Goal: Use online tool/utility: Utilize a website feature to perform a specific function

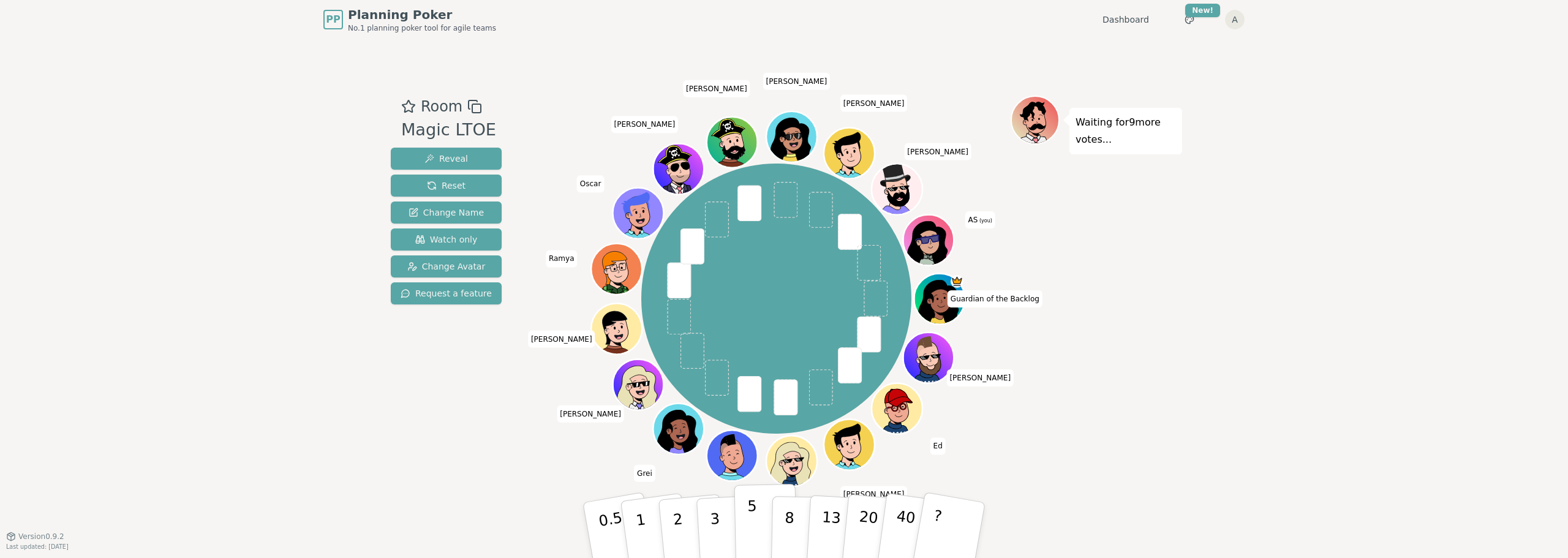
click at [747, 516] on p "5" at bounding box center [753, 530] width 10 height 66
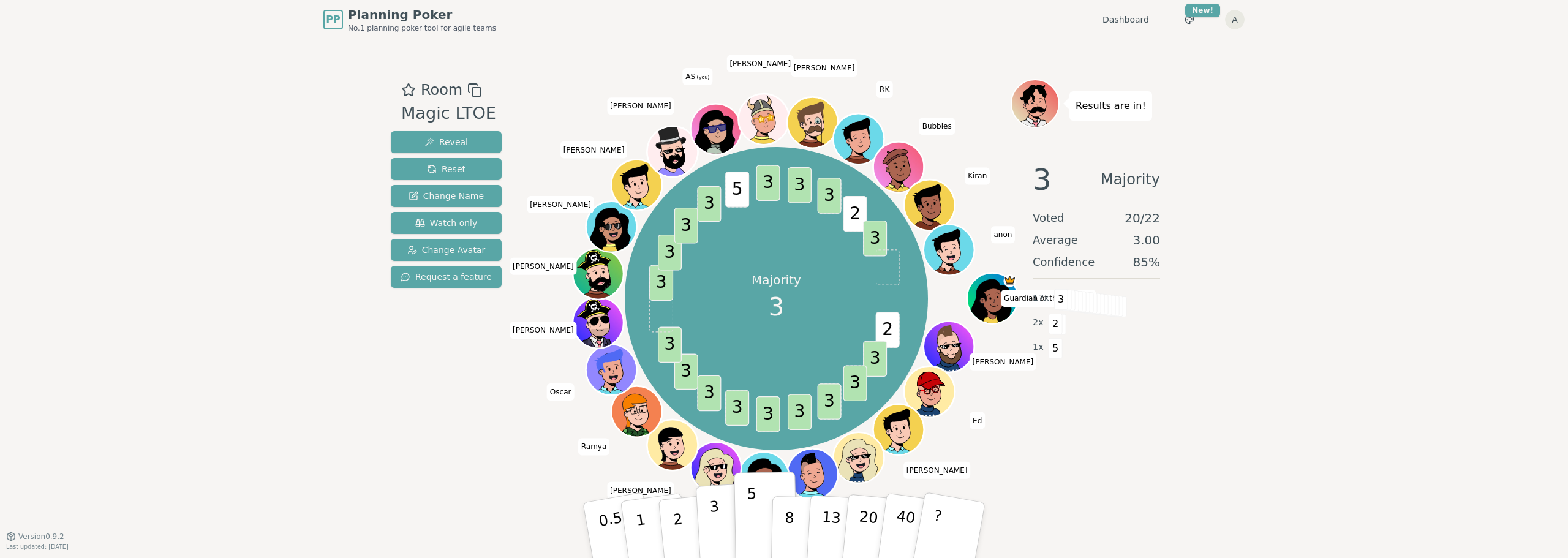
click at [718, 536] on p "3" at bounding box center [716, 531] width 14 height 66
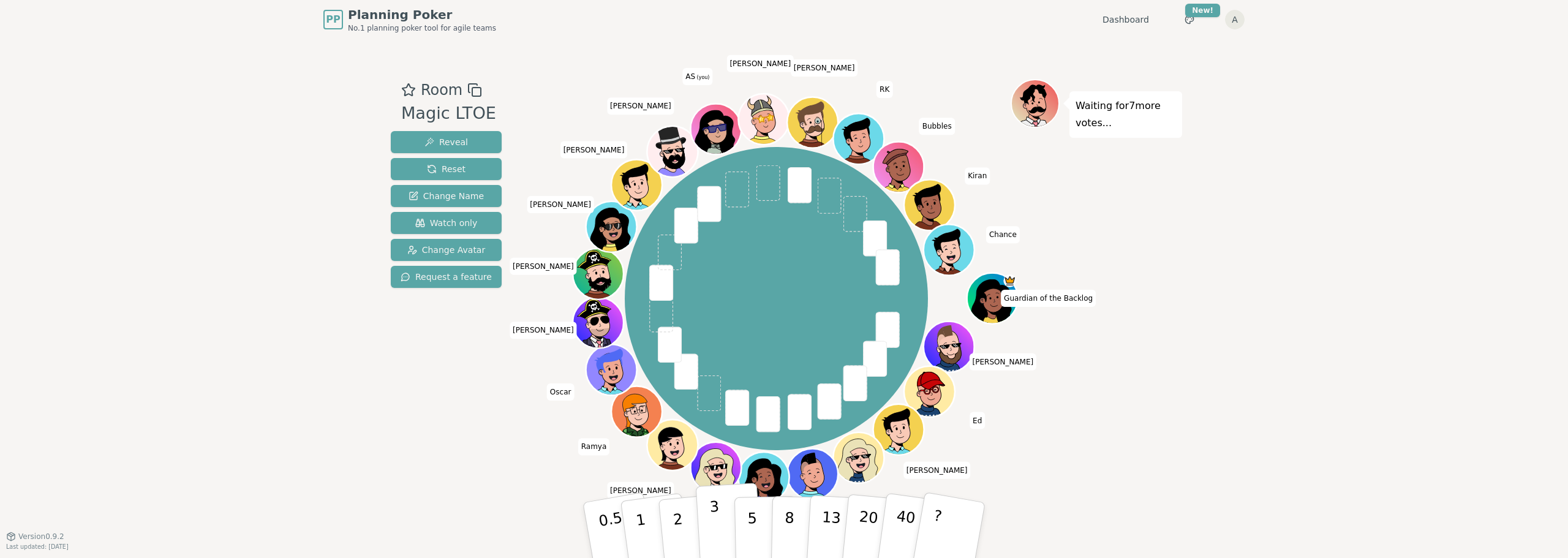
drag, startPoint x: 710, startPoint y: 534, endPoint x: 717, endPoint y: 535, distance: 7.1
click at [713, 535] on button "3" at bounding box center [728, 530] width 66 height 96
click at [683, 529] on button "2" at bounding box center [691, 530] width 70 height 97
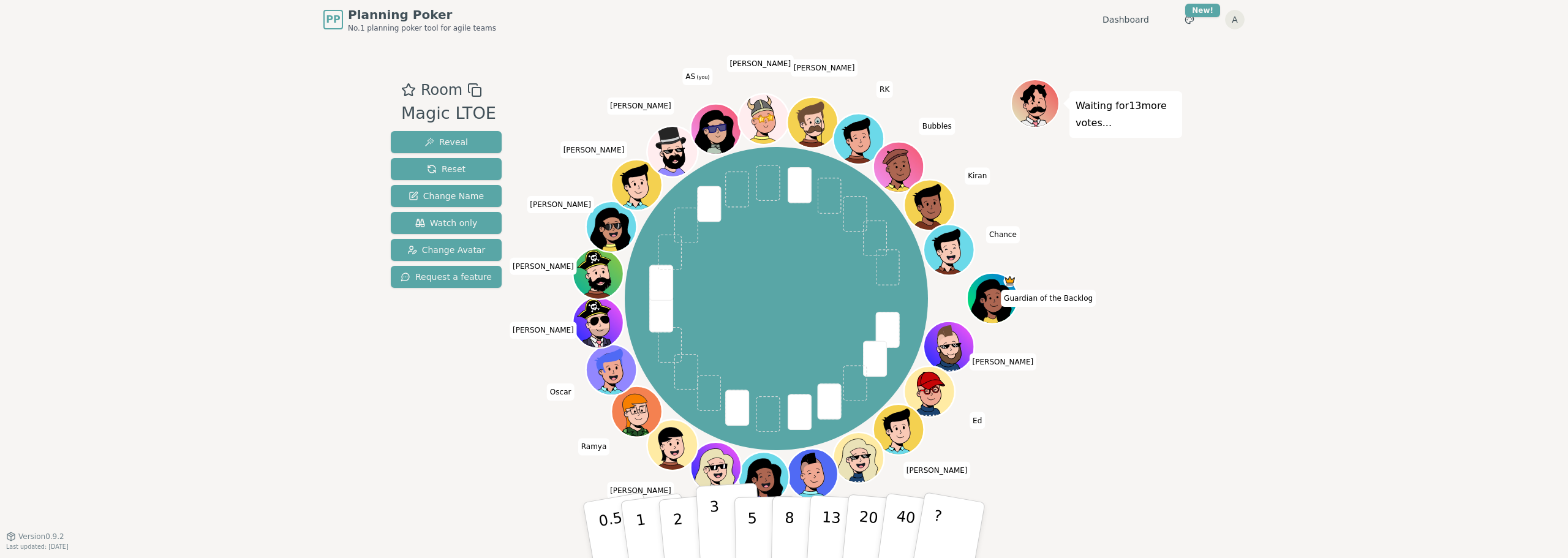
click at [717, 550] on p "3" at bounding box center [716, 531] width 14 height 66
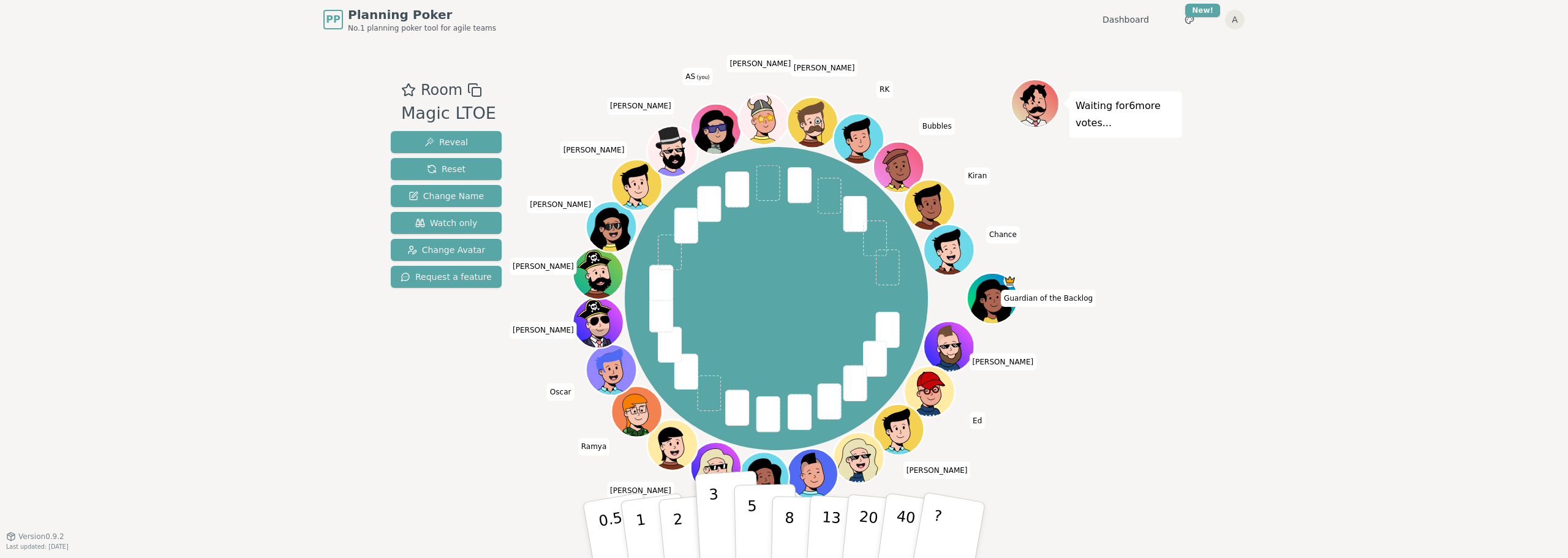
click at [747, 535] on button "5" at bounding box center [765, 530] width 63 height 93
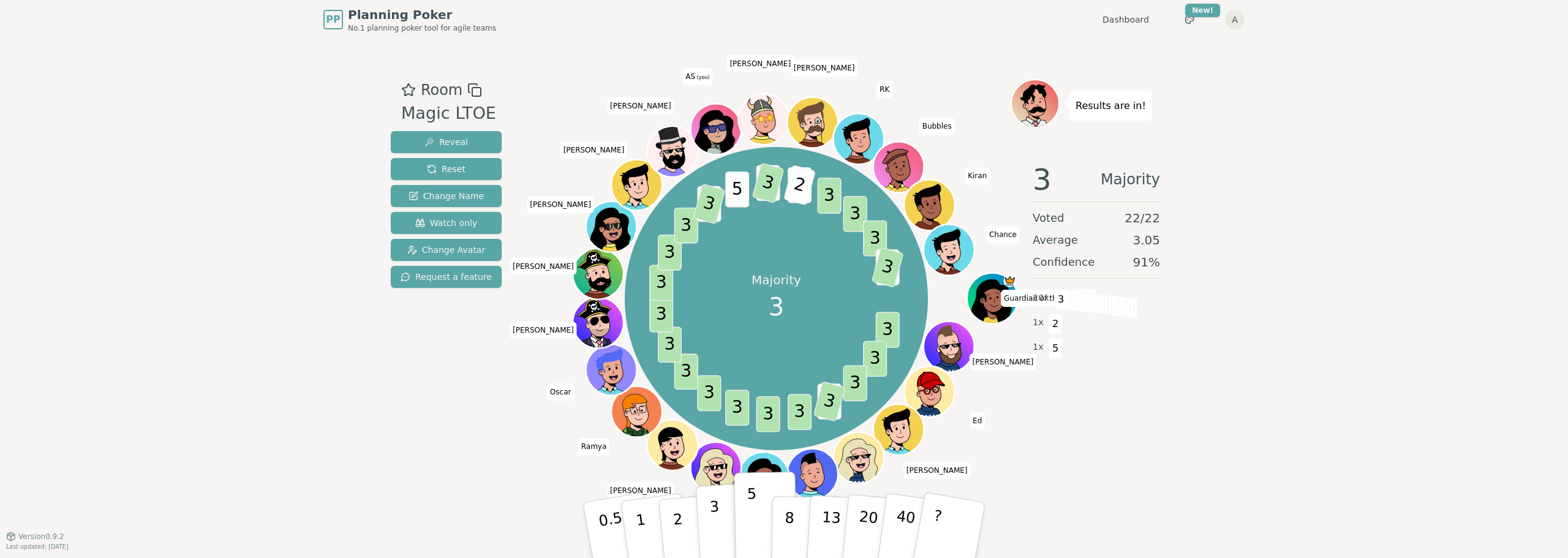
click at [716, 535] on p "3" at bounding box center [716, 531] width 14 height 66
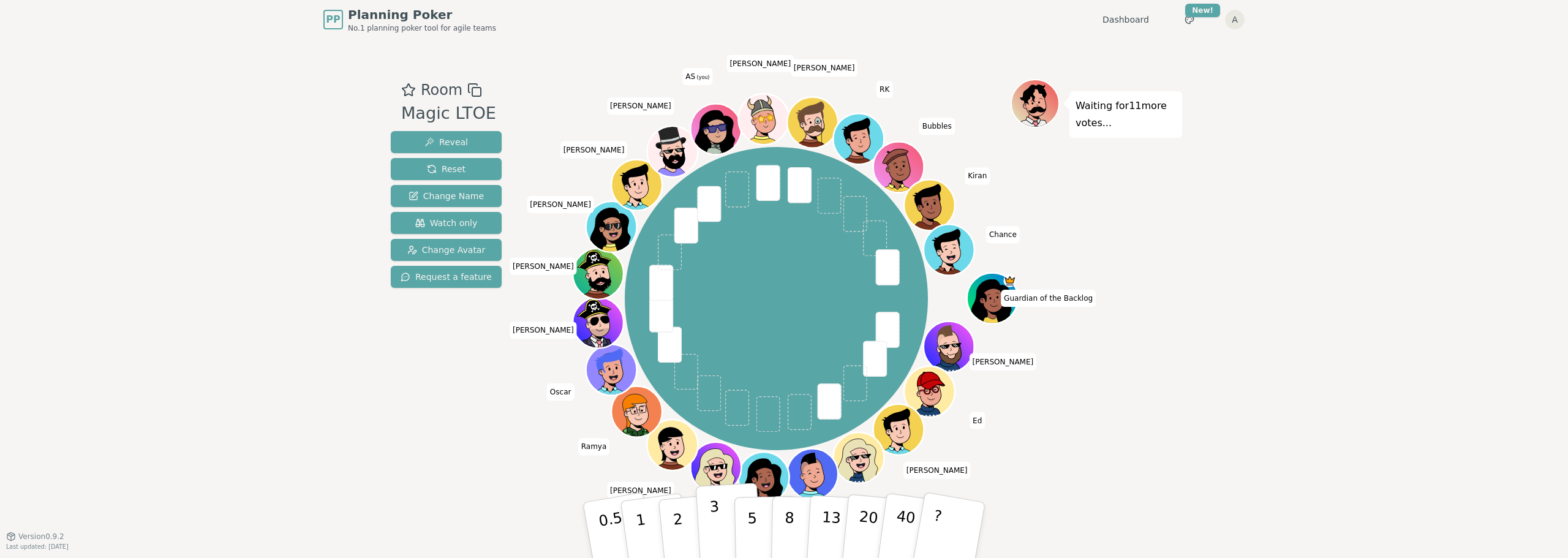
click at [722, 530] on button "3" at bounding box center [728, 530] width 66 height 96
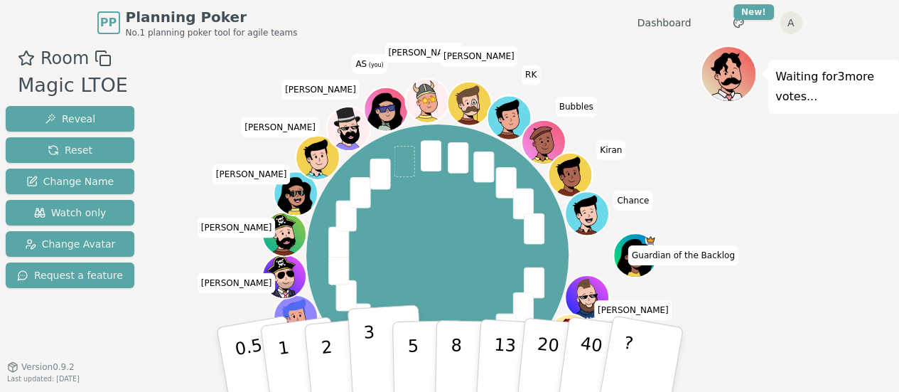
click at [373, 360] on p "3" at bounding box center [370, 360] width 16 height 77
